Goal: Task Accomplishment & Management: Use online tool/utility

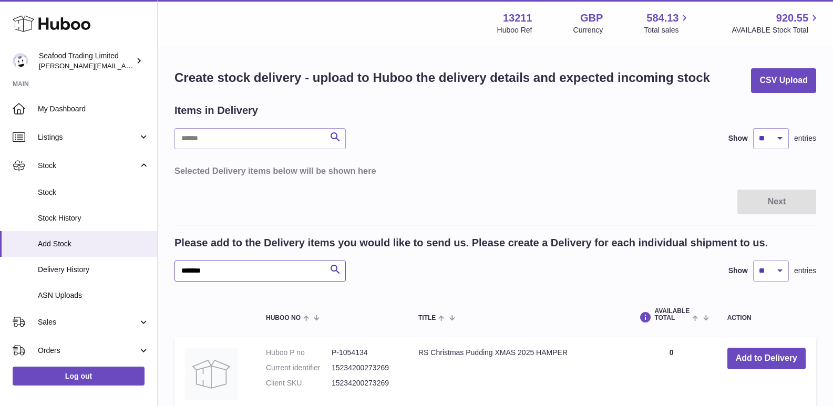
drag, startPoint x: 222, startPoint y: 271, endPoint x: 167, endPoint y: 275, distance: 55.8
click at [167, 275] on div "Create stock delivery - upload to Huboo the delivery details and expected incom…" at bounding box center [495, 296] width 675 height 499
type input "****"
click at [62, 32] on icon at bounding box center [52, 23] width 78 height 21
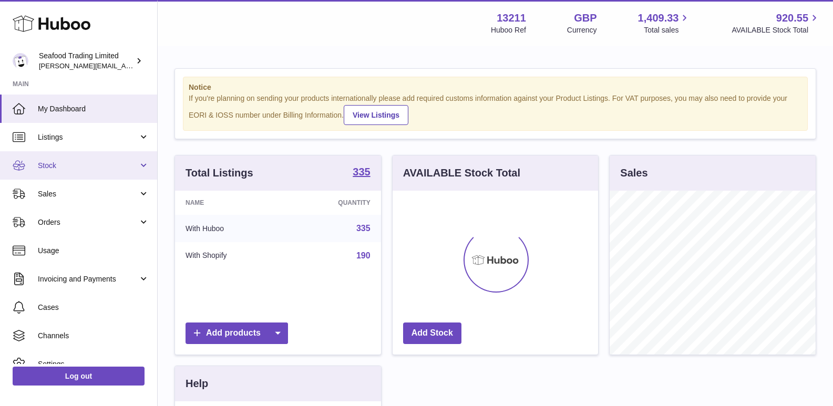
scroll to position [164, 205]
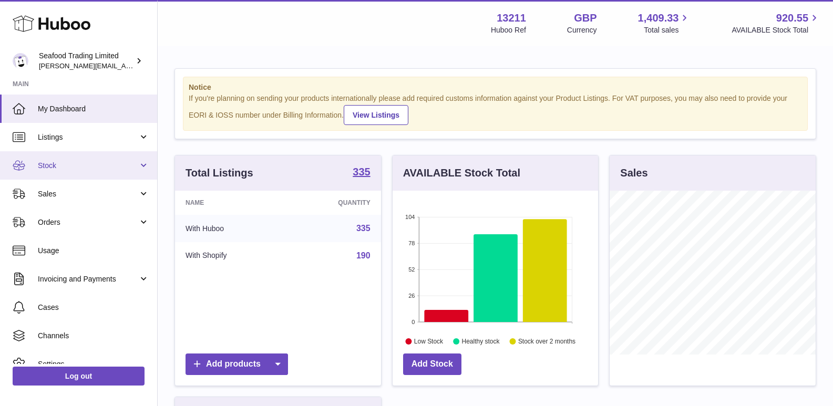
click at [57, 167] on span "Stock" at bounding box center [88, 166] width 100 height 10
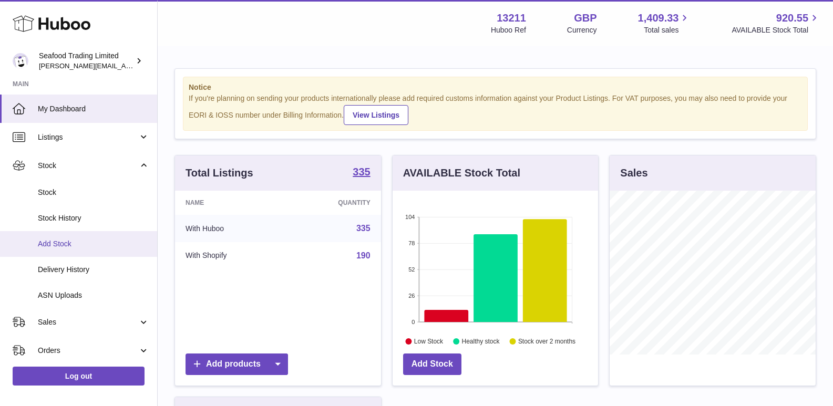
click at [55, 242] on span "Add Stock" at bounding box center [93, 244] width 111 height 10
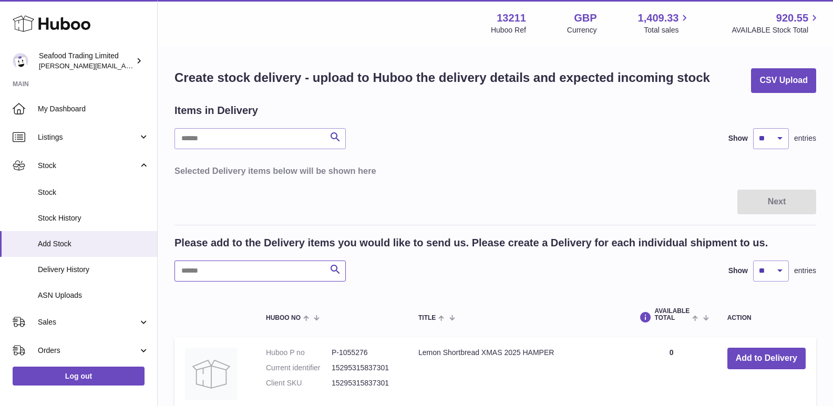
click at [237, 268] on input "text" at bounding box center [259, 271] width 171 height 21
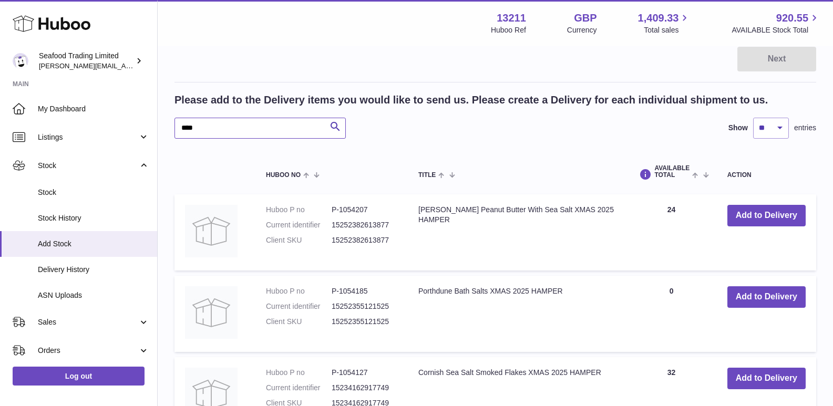
scroll to position [315, 0]
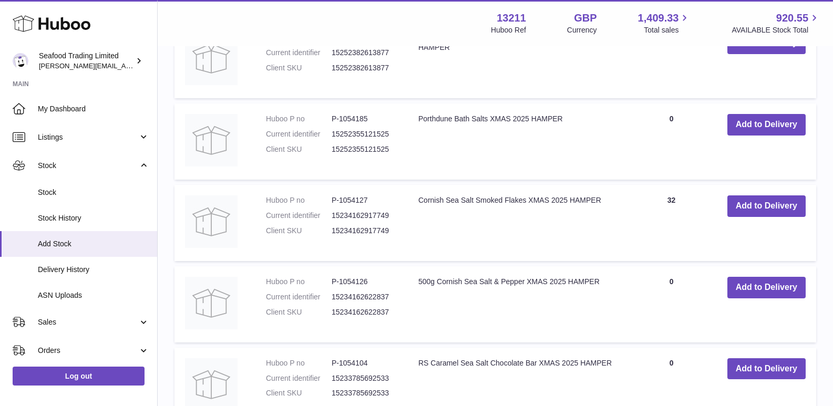
type input "****"
drag, startPoint x: 338, startPoint y: 282, endPoint x: 384, endPoint y: 282, distance: 45.7
click at [384, 282] on dd "P-1054126" at bounding box center [365, 282] width 66 height 10
copy dd "1054126"
